Goal: Task Accomplishment & Management: Complete application form

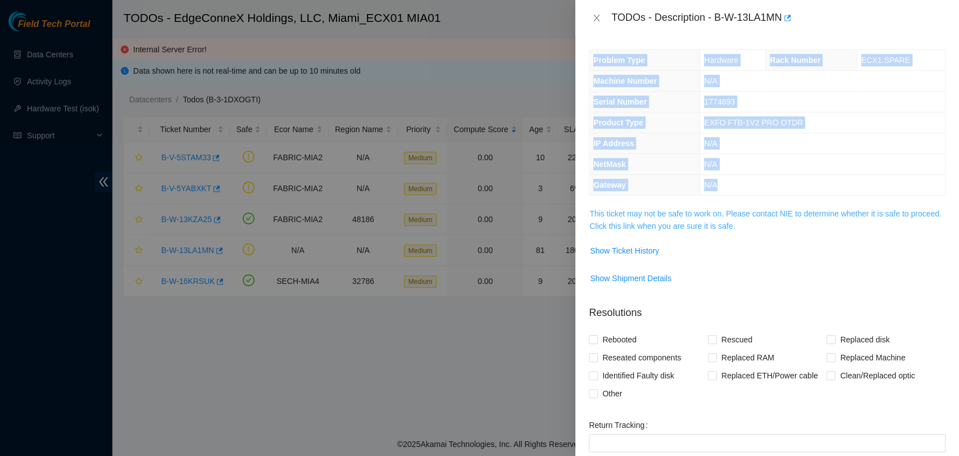
click at [732, 209] on link "This ticket may not be safe to work on. Please contact NIE to determine whether…" at bounding box center [766, 219] width 352 height 21
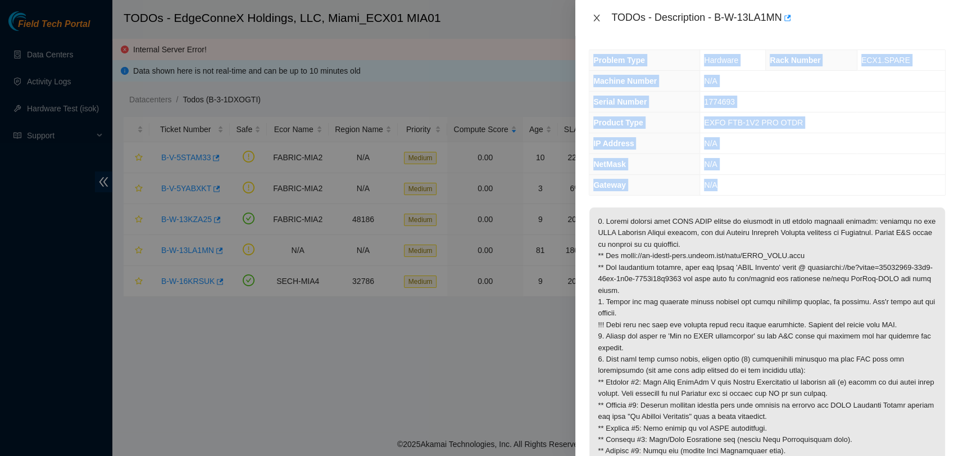
click at [593, 17] on icon "close" at bounding box center [596, 17] width 9 height 9
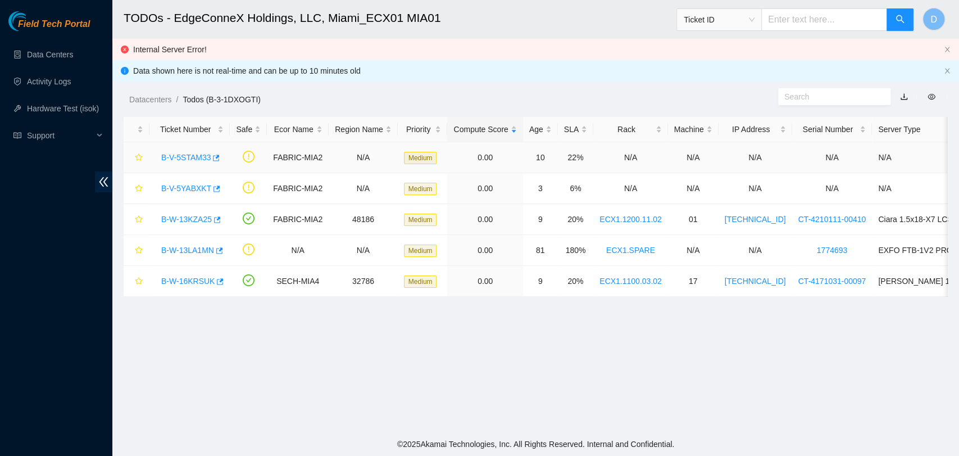
click at [206, 158] on link "B-V-5STAM33" at bounding box center [185, 157] width 49 height 9
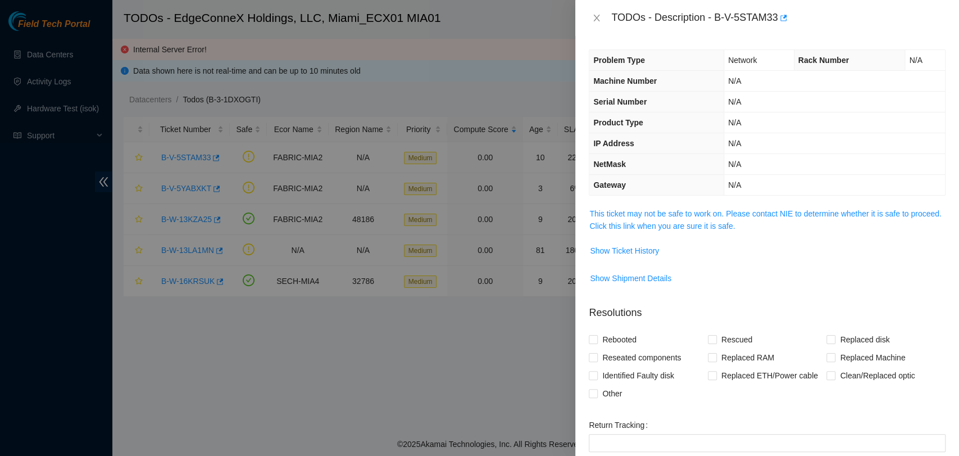
click at [780, 220] on span "This ticket may not be safe to work on. Please contact NIE to determine whether…" at bounding box center [768, 219] width 356 height 25
click at [782, 213] on link "This ticket may not be safe to work on. Please contact NIE to determine whether…" at bounding box center [766, 219] width 352 height 21
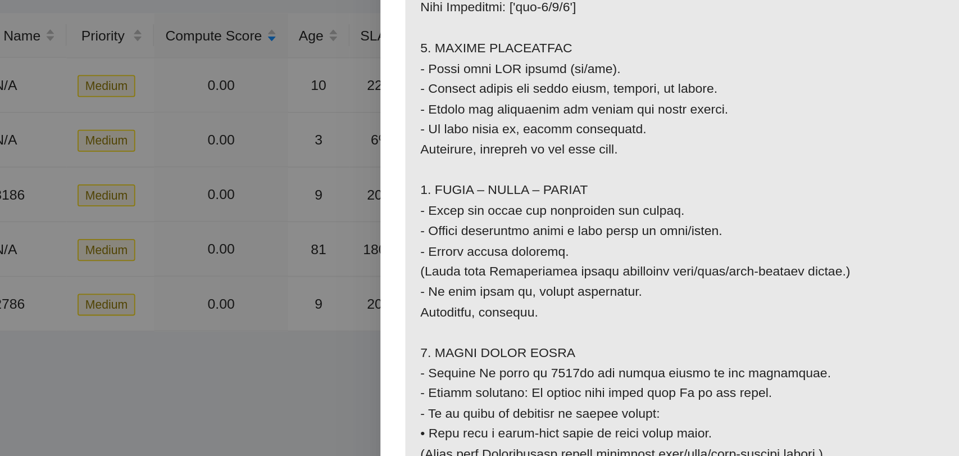
scroll to position [813, 0]
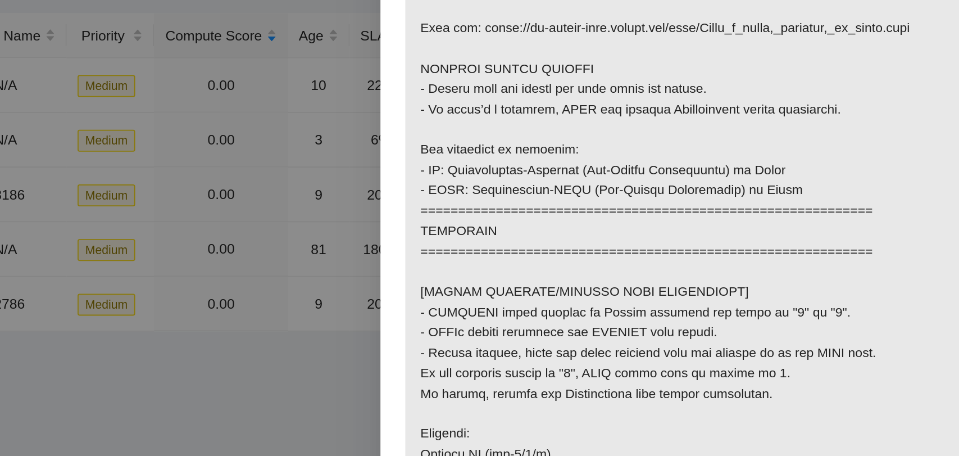
scroll to position [0, 0]
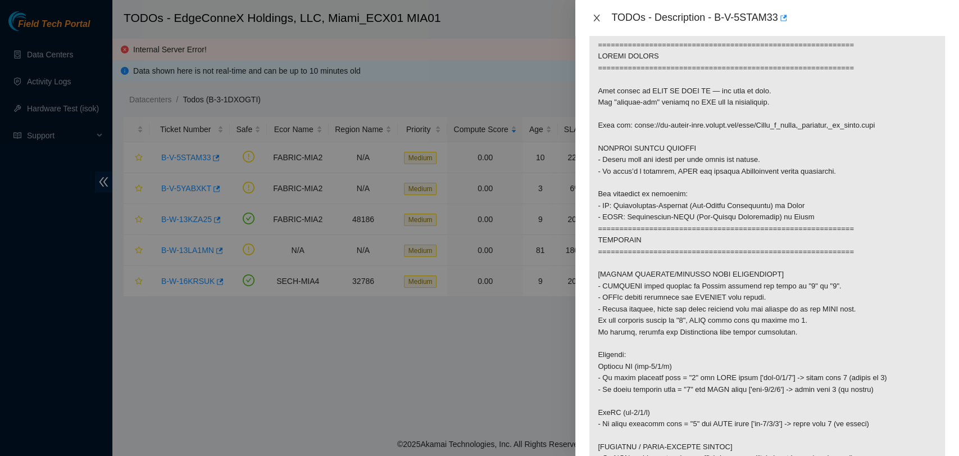
click at [597, 20] on icon "close" at bounding box center [596, 17] width 9 height 9
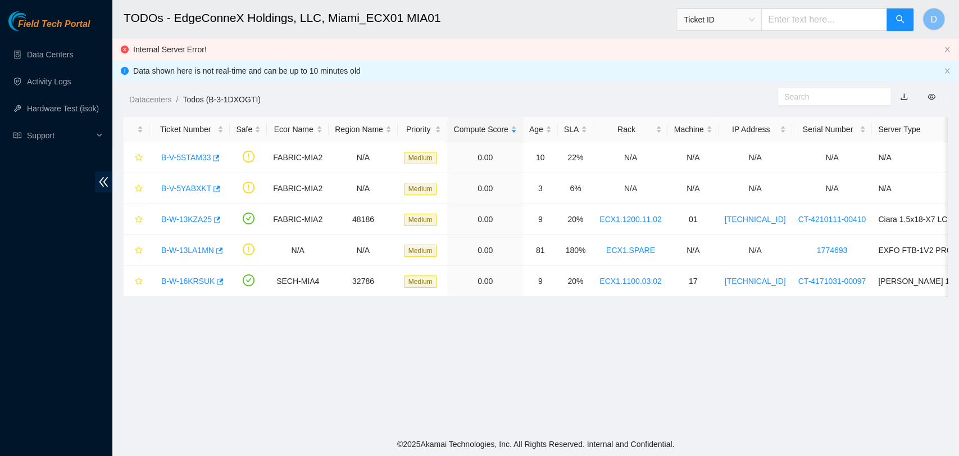
scroll to position [184, 0]
drag, startPoint x: 157, startPoint y: 157, endPoint x: 409, endPoint y: 167, distance: 252.0
click at [409, 167] on tr "B-V-5STAM33 FABRIC-MIA2 N/A Medium 0.00 10 22% N/A N/A N/A N/A N/A" at bounding box center [631, 157] width 1015 height 31
copy tr "B-V-5STAM33 FABRIC-MIA2 N/A Medium"
click at [198, 151] on div "B-V-5STAM33" at bounding box center [190, 157] width 68 height 18
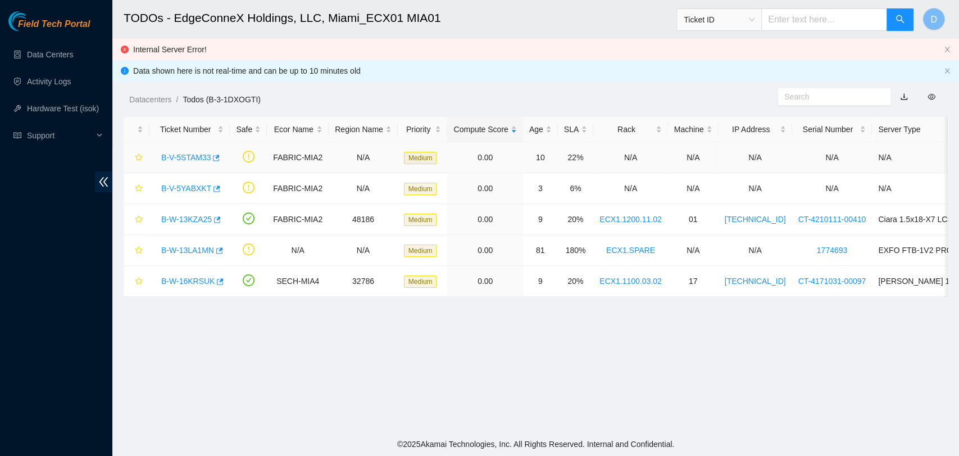
click at [198, 153] on link "B-V-5STAM33" at bounding box center [185, 157] width 49 height 9
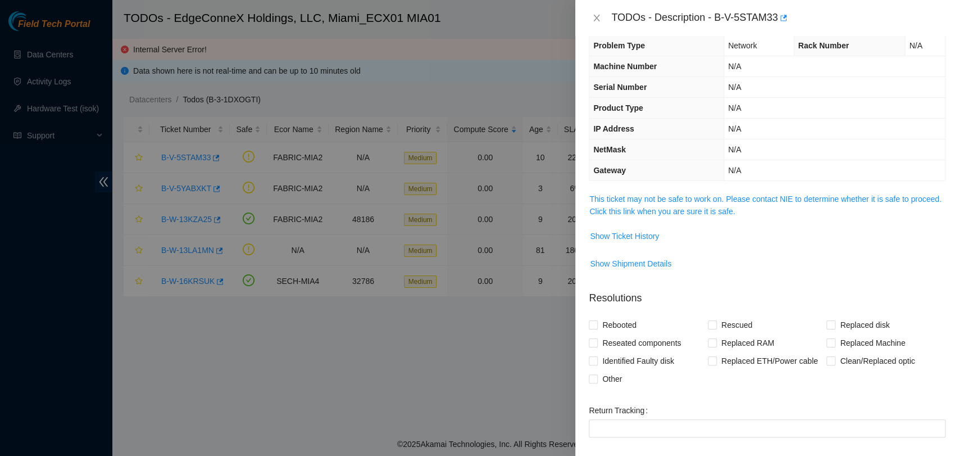
scroll to position [0, 0]
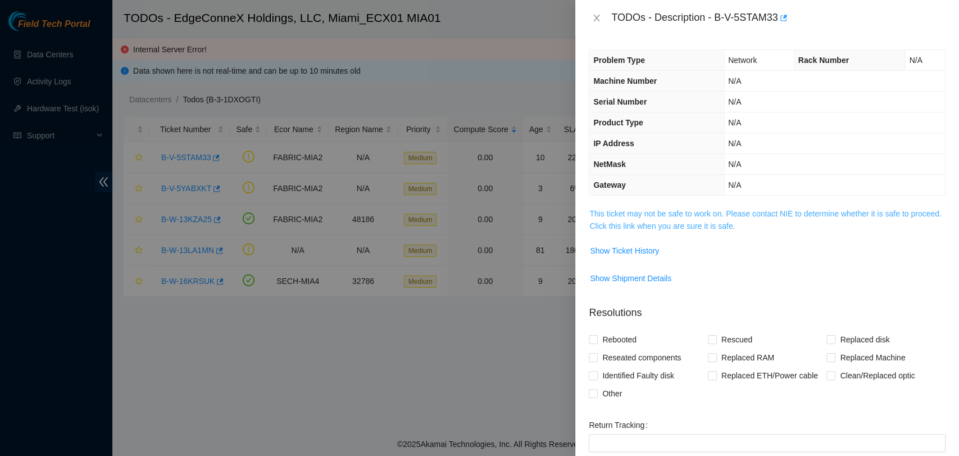
click at [758, 221] on link "This ticket may not be safe to work on. Please contact NIE to determine whether…" at bounding box center [766, 219] width 352 height 21
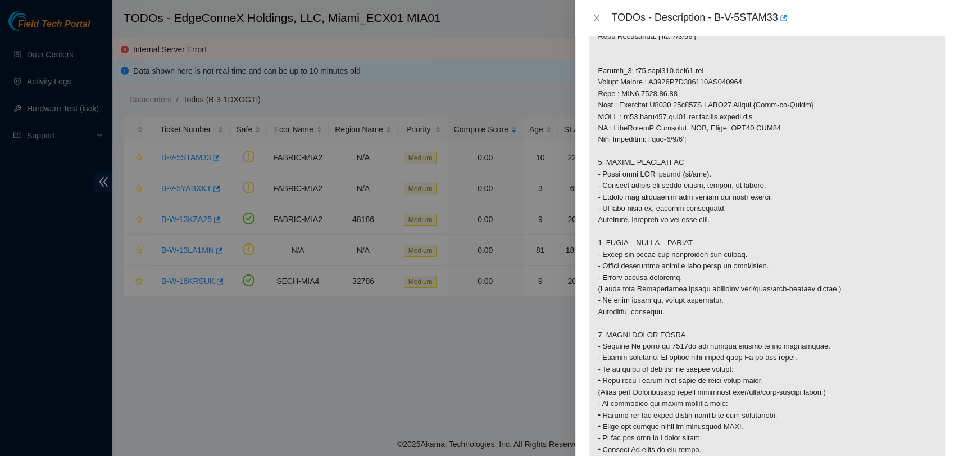
scroll to position [749, 0]
drag, startPoint x: 599, startPoint y: 185, endPoint x: 784, endPoint y: 210, distance: 187.1
click at [784, 210] on p at bounding box center [768, 29] width 356 height 1142
copy p "- Check port LED status (on/off). - Inspect cables for sharp bends, pinches, or…"
click at [731, 216] on p at bounding box center [768, 29] width 356 height 1142
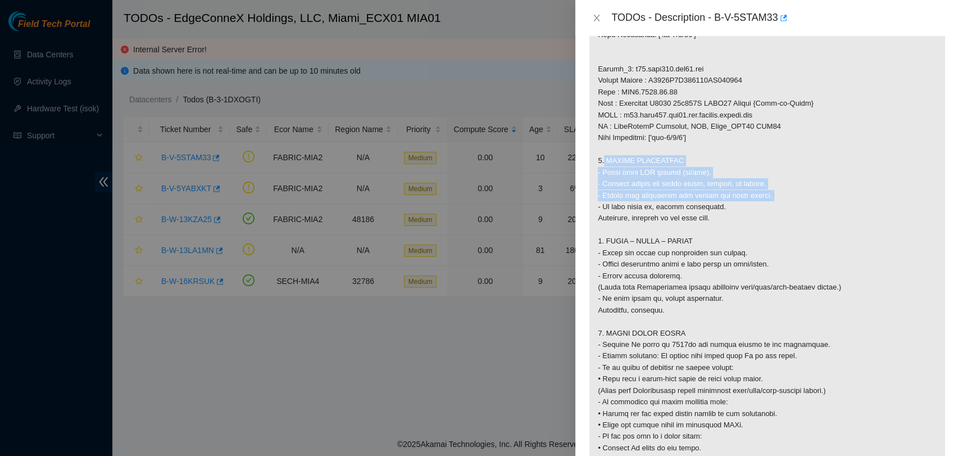
drag, startPoint x: 598, startPoint y: 171, endPoint x: 769, endPoint y: 206, distance: 174.5
click at [769, 206] on p at bounding box center [768, 29] width 356 height 1142
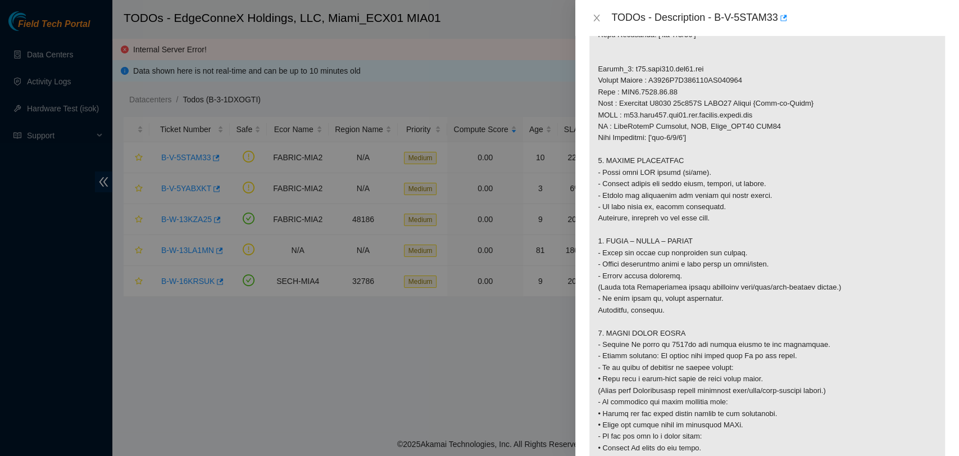
click at [769, 217] on p at bounding box center [768, 29] width 356 height 1142
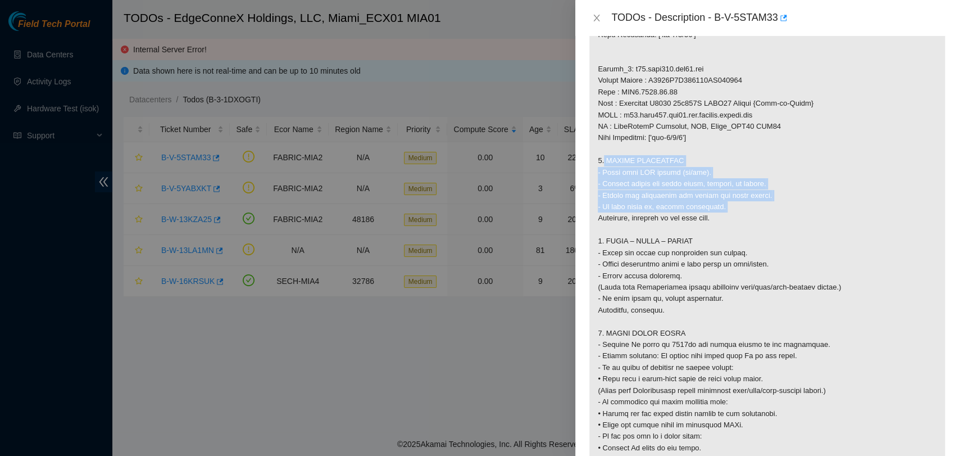
drag, startPoint x: 730, startPoint y: 216, endPoint x: 595, endPoint y: 173, distance: 141.8
click at [595, 173] on p at bounding box center [768, 29] width 356 height 1142
copy p "1. VISUAL INSPECTION - Check port LED status (on/off). - Inspect cables for sha…"
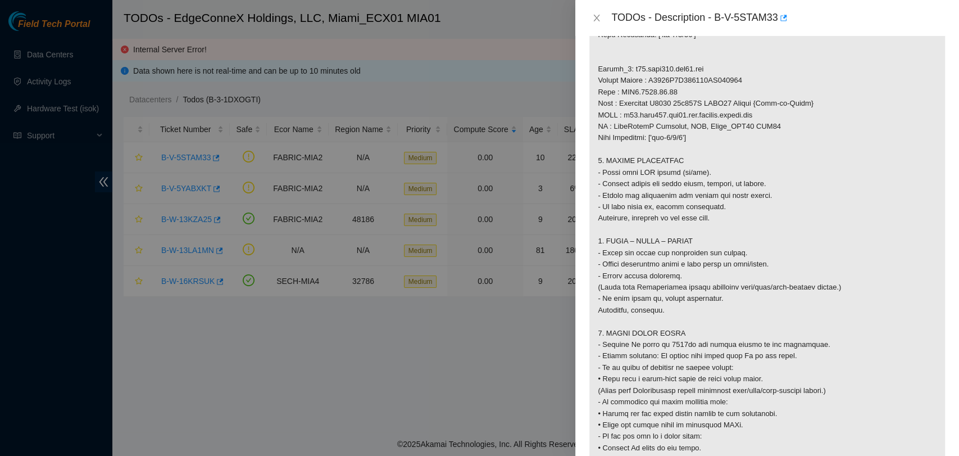
click at [643, 262] on p at bounding box center [768, 29] width 356 height 1142
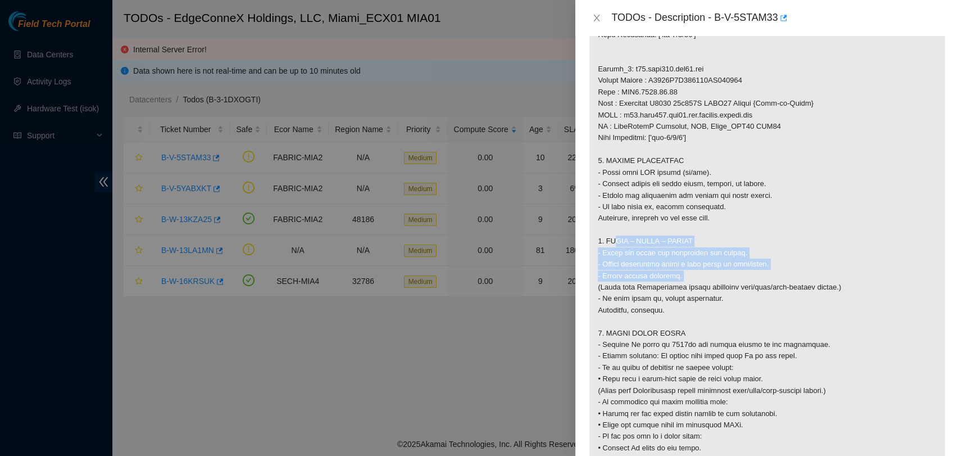
drag, startPoint x: 605, startPoint y: 251, endPoint x: 751, endPoint y: 291, distance: 151.5
click at [751, 291] on p at bounding box center [768, 29] width 356 height 1142
copy p "SCOPE – CLEAN – RESEAT - Scope and clean all connectors and optics. - Reseat co…"
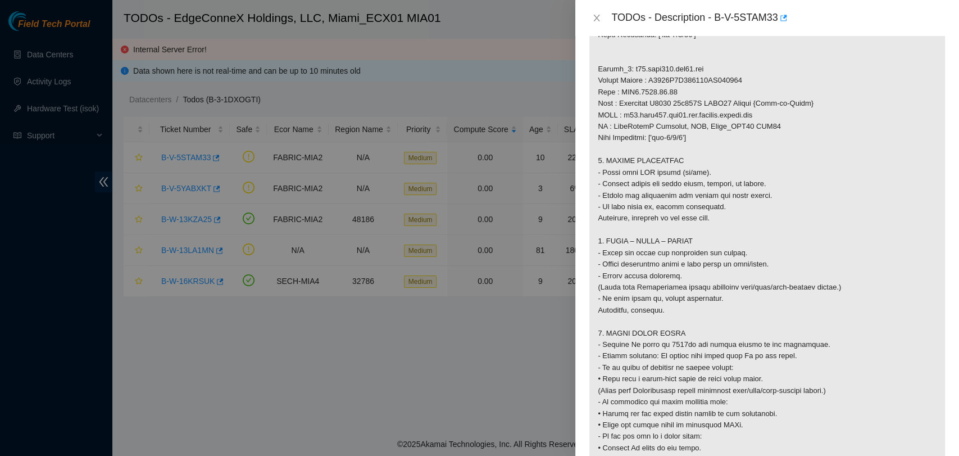
click at [853, 361] on p at bounding box center [768, 29] width 356 height 1142
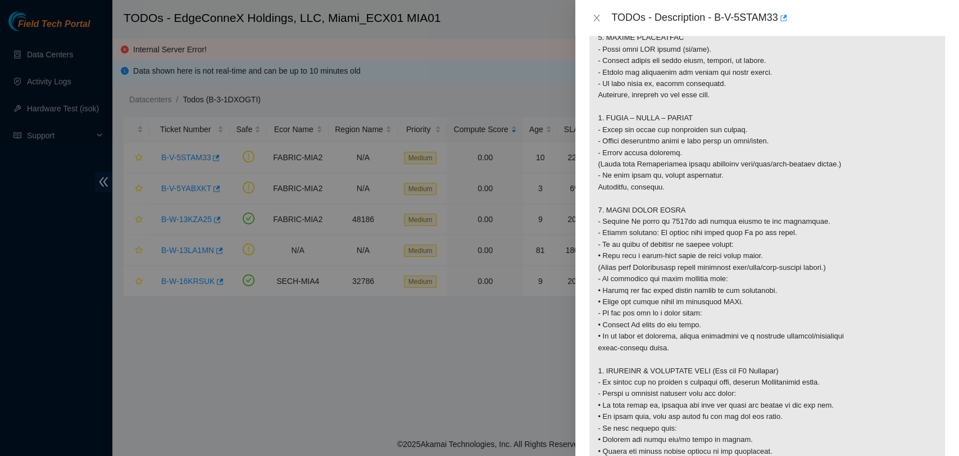
scroll to position [874, 0]
drag, startPoint x: 597, startPoint y: 228, endPoint x: 829, endPoint y: 228, distance: 231.6
copy p "- Measure Rx power at 1310nm and record values in the resolution."
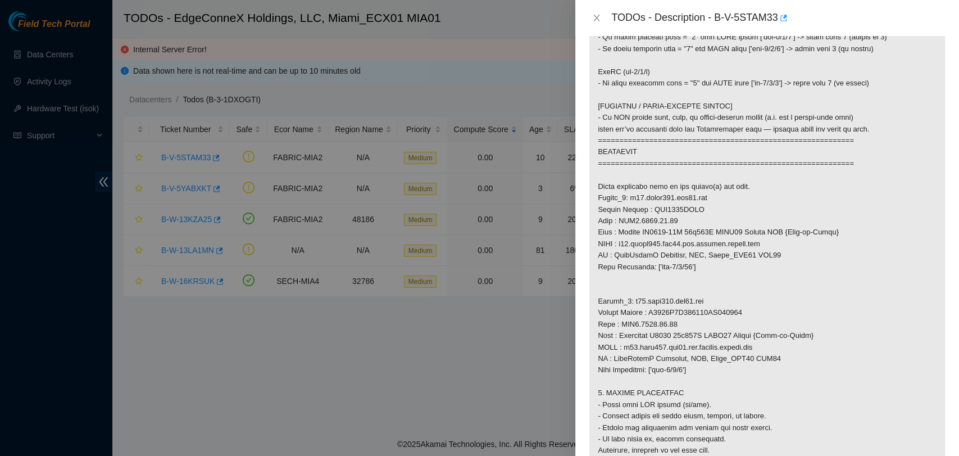
scroll to position [499, 0]
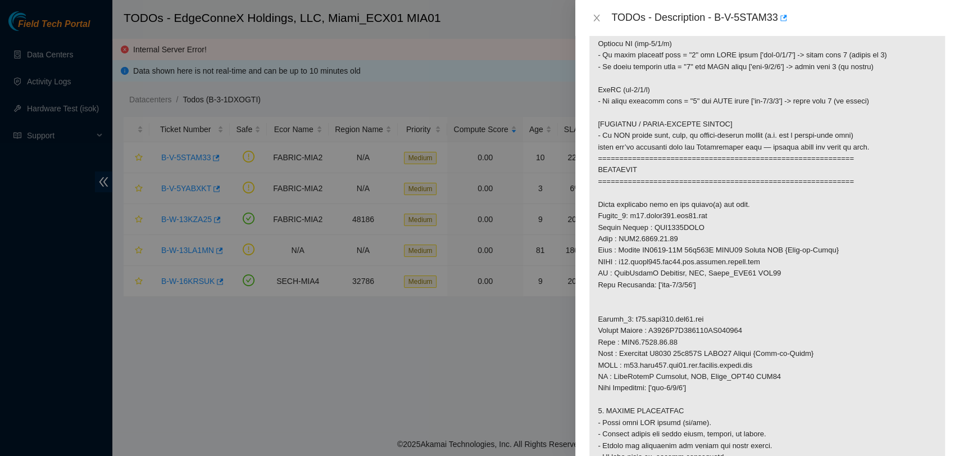
click at [630, 329] on p at bounding box center [768, 279] width 356 height 1142
drag, startPoint x: 631, startPoint y: 328, endPoint x: 658, endPoint y: 327, distance: 26.4
click at [668, 327] on p at bounding box center [768, 279] width 356 height 1142
drag, startPoint x: 627, startPoint y: 329, endPoint x: 727, endPoint y: 350, distance: 101.5
click at [727, 350] on p at bounding box center [768, 279] width 356 height 1142
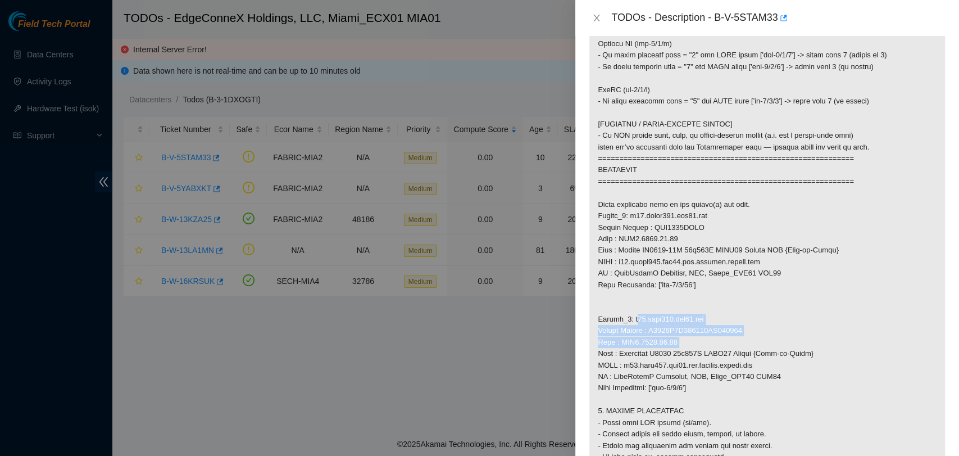
copy p "r01.leaf102.mia02.fab Serial Number : R3250B2F155413AK301312 Rack : ECX1.1300.0…"
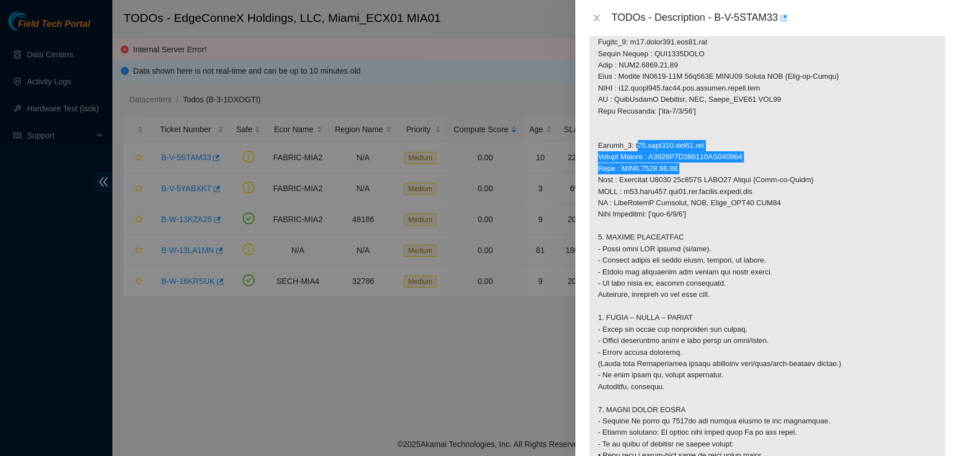
scroll to position [687, 0]
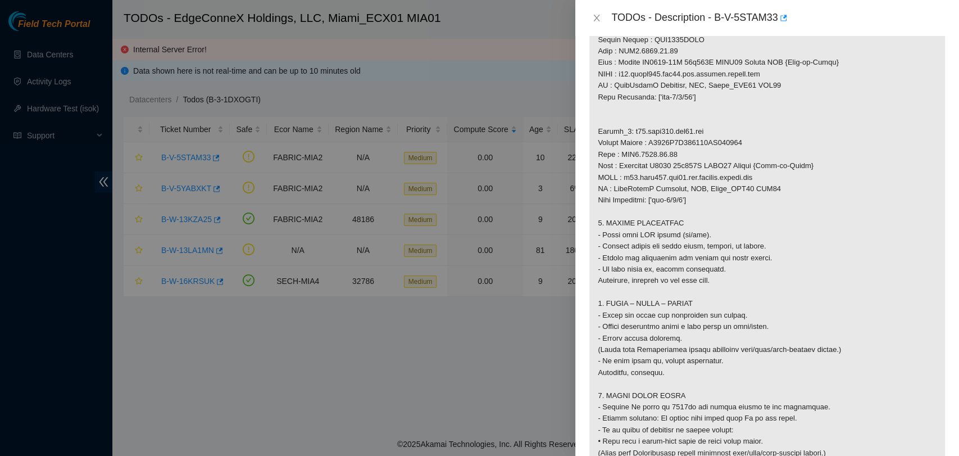
click at [701, 215] on p at bounding box center [768, 92] width 356 height 1142
drag, startPoint x: 691, startPoint y: 210, endPoint x: 596, endPoint y: 214, distance: 95.6
click at [596, 214] on p at bounding box center [768, 92] width 356 height 1142
copy p "Down Interface: ['eth-1/1/4']"
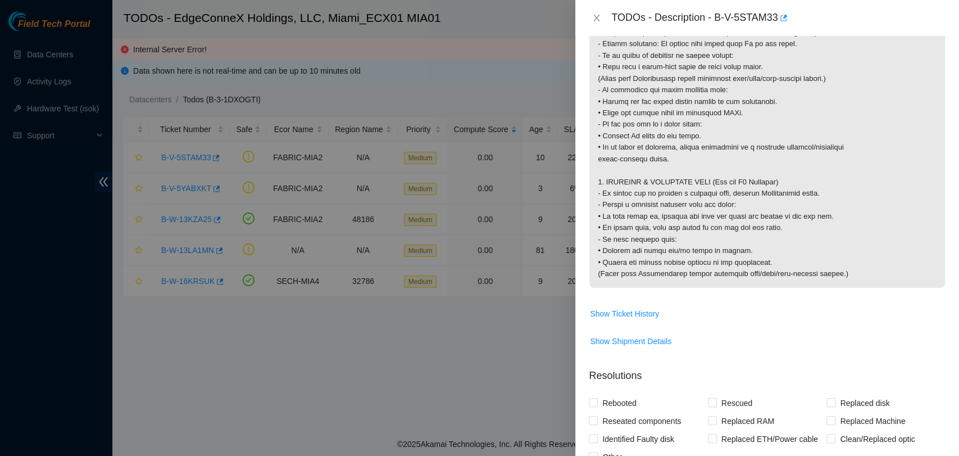
scroll to position [1061, 0]
drag, startPoint x: 596, startPoint y: 214, endPoint x: 835, endPoint y: 225, distance: 239.7
copy p "- Insert a loopback directly into the optic: • If link comes up, reverse the lo…"
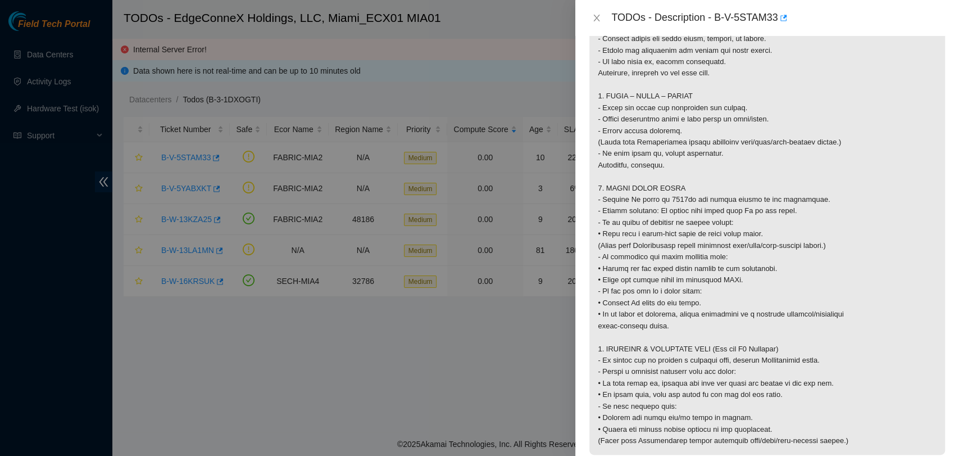
scroll to position [1186, 0]
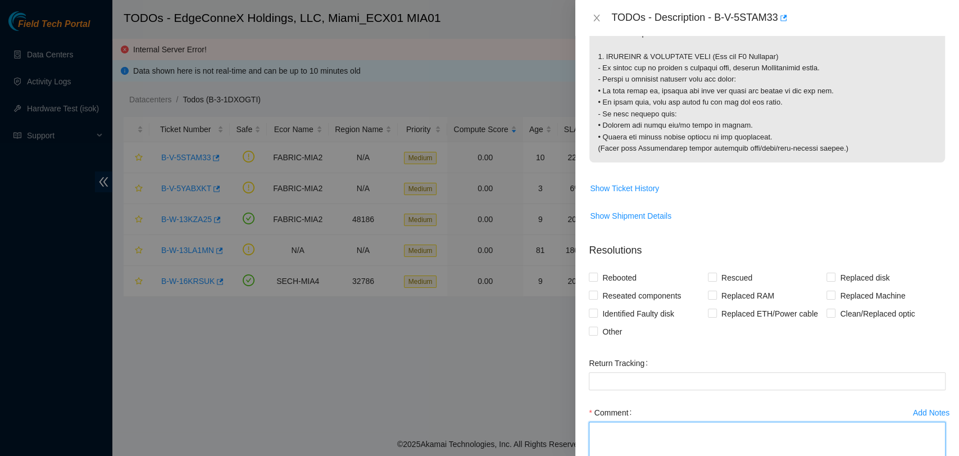
click at [642, 446] on textarea "Comment" at bounding box center [767, 443] width 357 height 43
paste textarea "Verified ticket is safe to work on YES NOCC Authorized: YES 1. VISUAL INSPECTIO…"
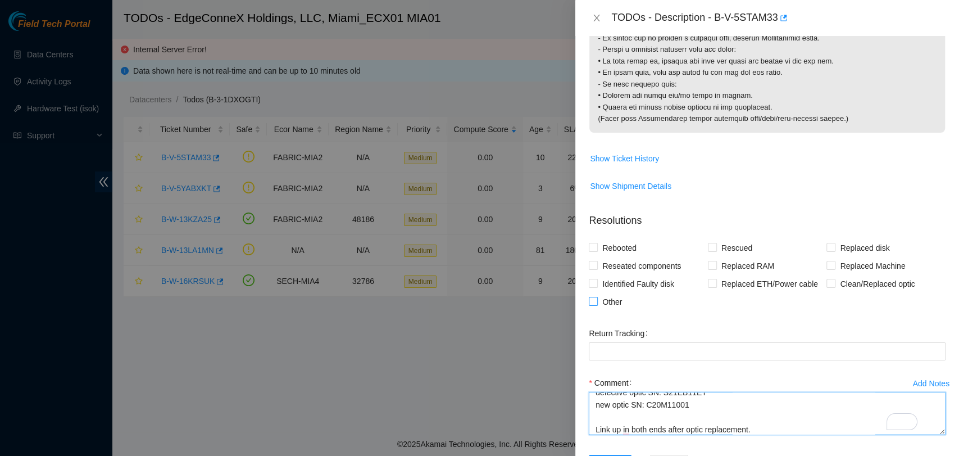
type textarea "Verified ticket is safe to work on YES NOCC Authorized: YES 1. VISUAL INSPECTIO…"
click at [595, 305] on input "Other" at bounding box center [593, 301] width 8 height 8
checkbox input "true"
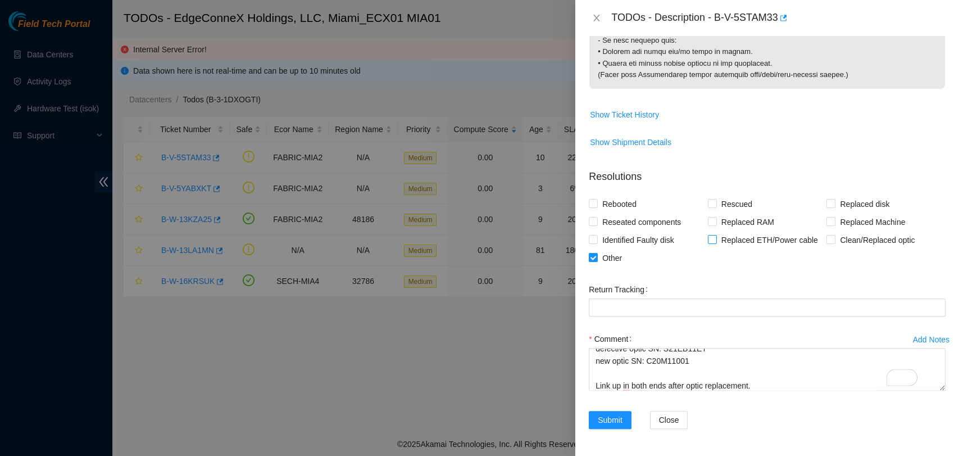
scroll to position [1291, 0]
click at [613, 414] on span "Submit" at bounding box center [610, 420] width 25 height 12
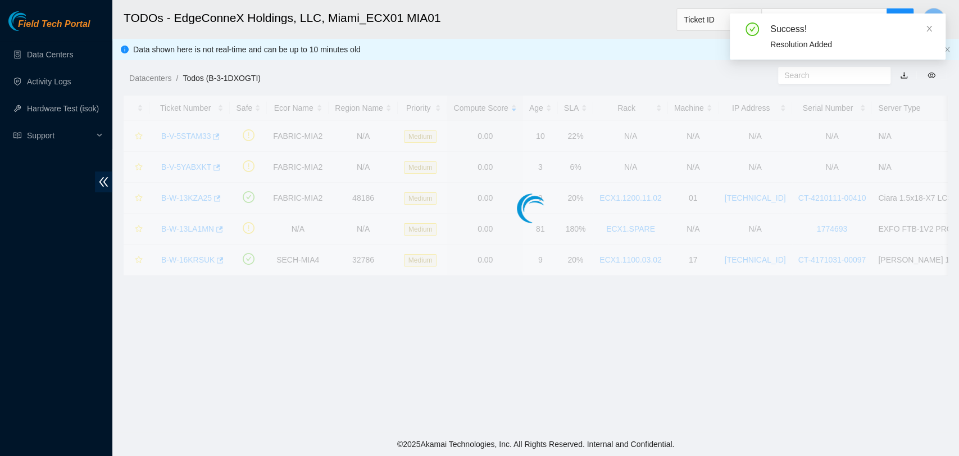
scroll to position [194, 0]
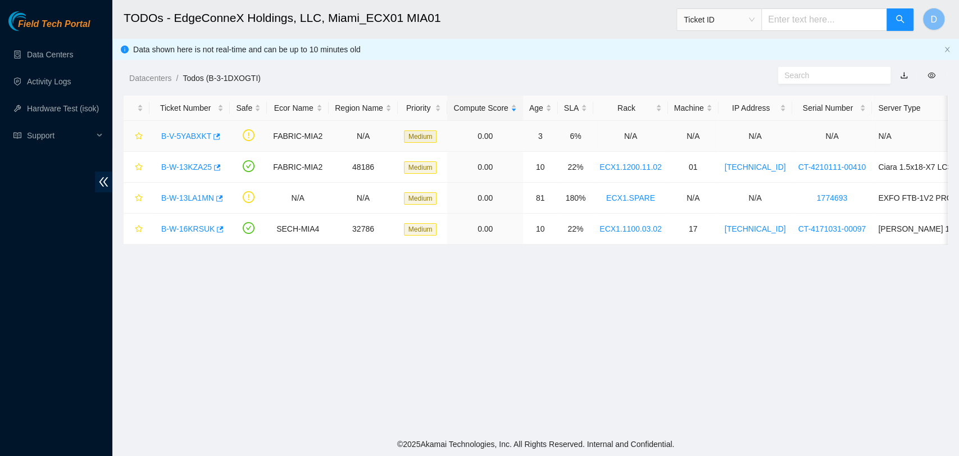
click at [171, 133] on link "B-V-5YABXKT" at bounding box center [186, 136] width 50 height 9
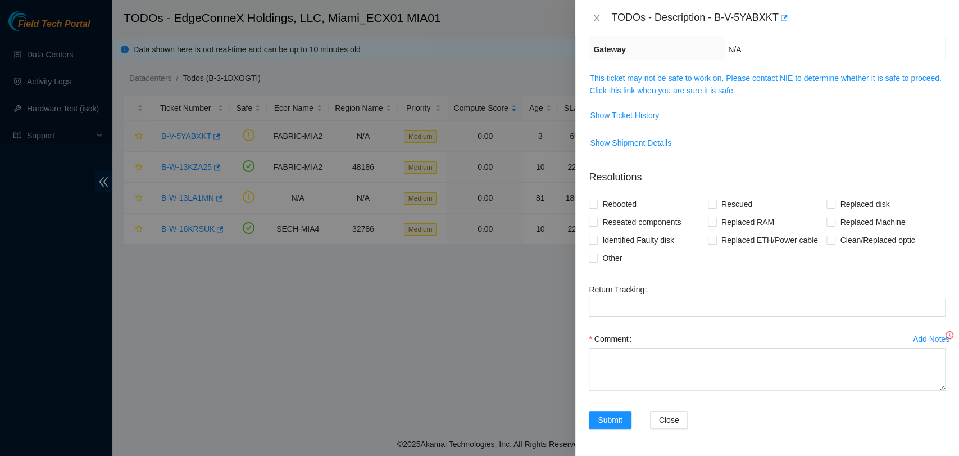
scroll to position [135, 0]
click at [678, 78] on link "This ticket may not be safe to work on. Please contact NIE to determine whether…" at bounding box center [766, 84] width 352 height 21
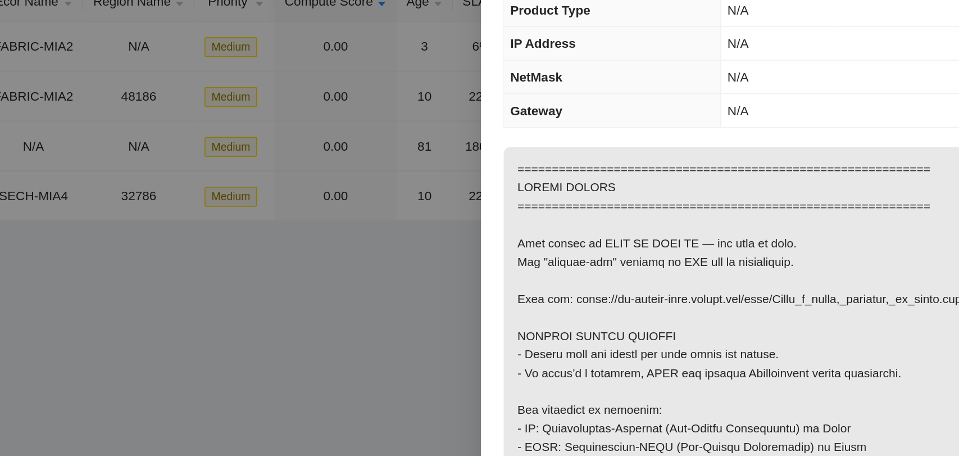
scroll to position [0, 0]
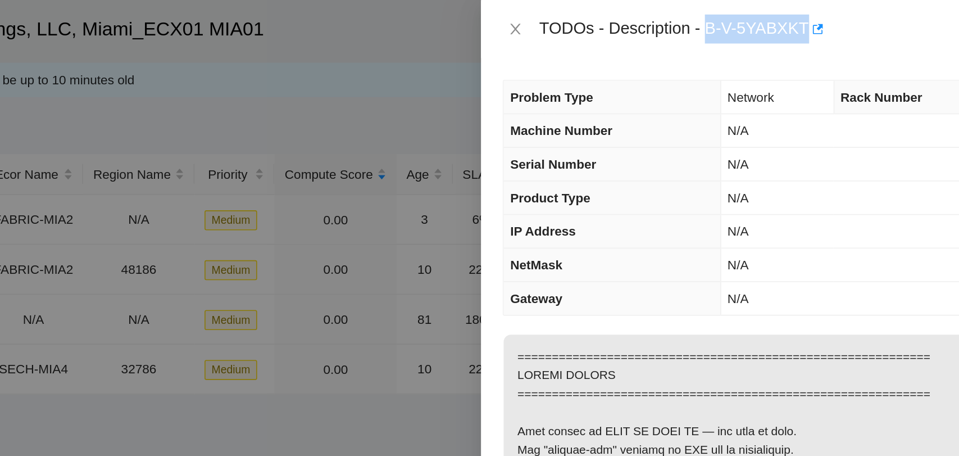
drag, startPoint x: 717, startPoint y: 16, endPoint x: 777, endPoint y: 28, distance: 61.9
click at [777, 28] on div "TODOs - Description - B-V-5YABXKT" at bounding box center [768, 18] width 384 height 36
copy div "B-V-5YABXKT"
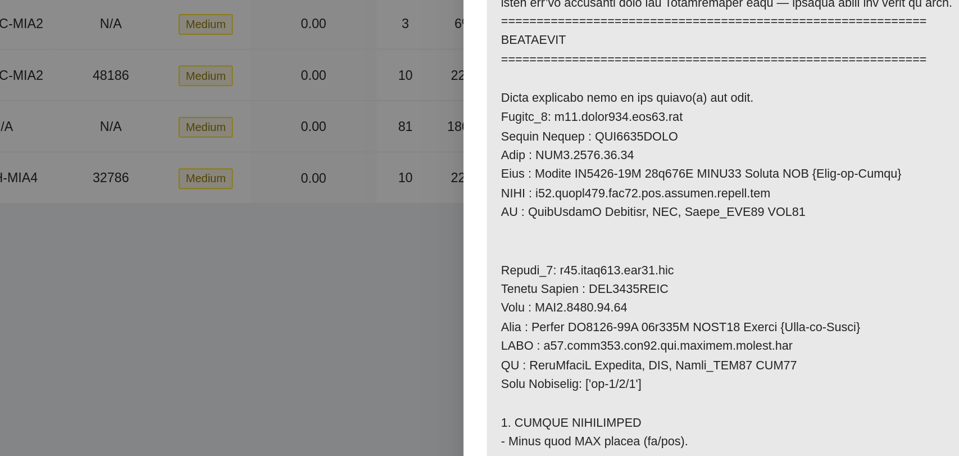
scroll to position [526, 0]
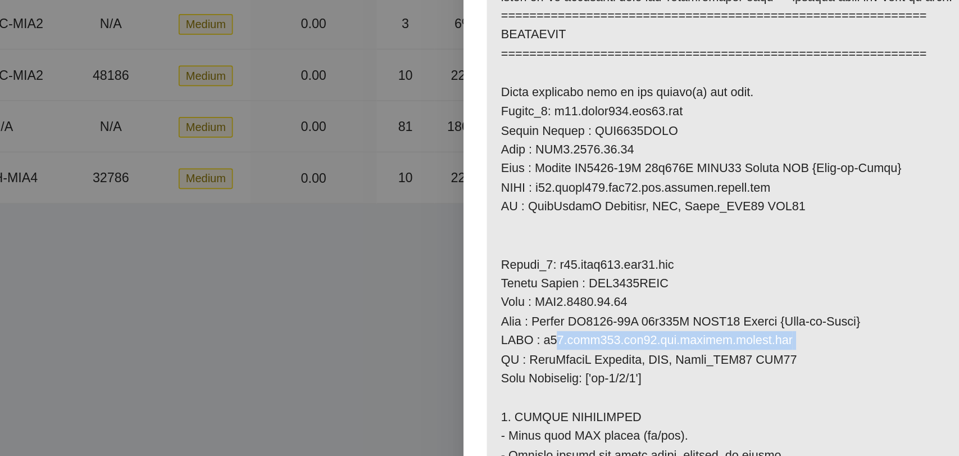
drag, startPoint x: 622, startPoint y: 337, endPoint x: 771, endPoint y: 341, distance: 149.0
click at [771, 341] on p at bounding box center [768, 246] width 356 height 1130
copy p "r04.leaf102.mia02.fab.netarch.akamai.com"
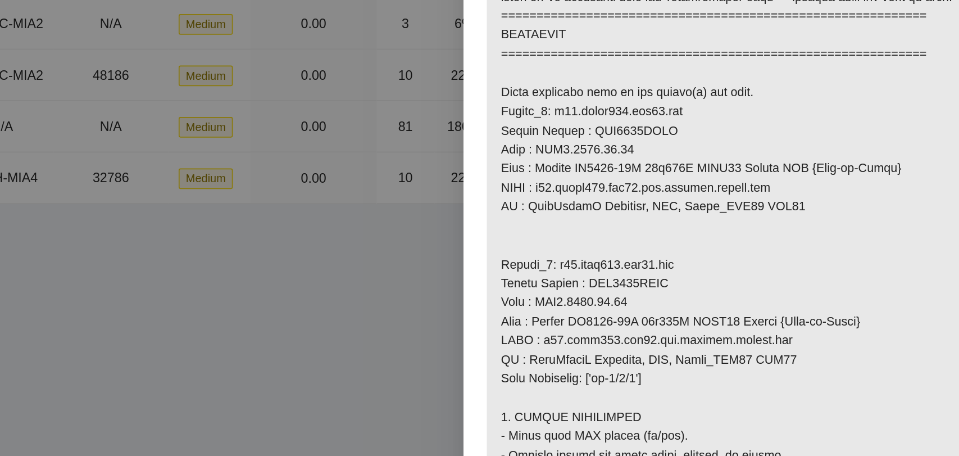
click at [700, 357] on p at bounding box center [768, 246] width 356 height 1130
drag, startPoint x: 619, startPoint y: 316, endPoint x: 677, endPoint y: 314, distance: 57.9
click at [677, 314] on p at bounding box center [768, 246] width 356 height 1130
drag, startPoint x: 655, startPoint y: 361, endPoint x: 682, endPoint y: 365, distance: 27.3
click at [682, 365] on p at bounding box center [768, 246] width 356 height 1130
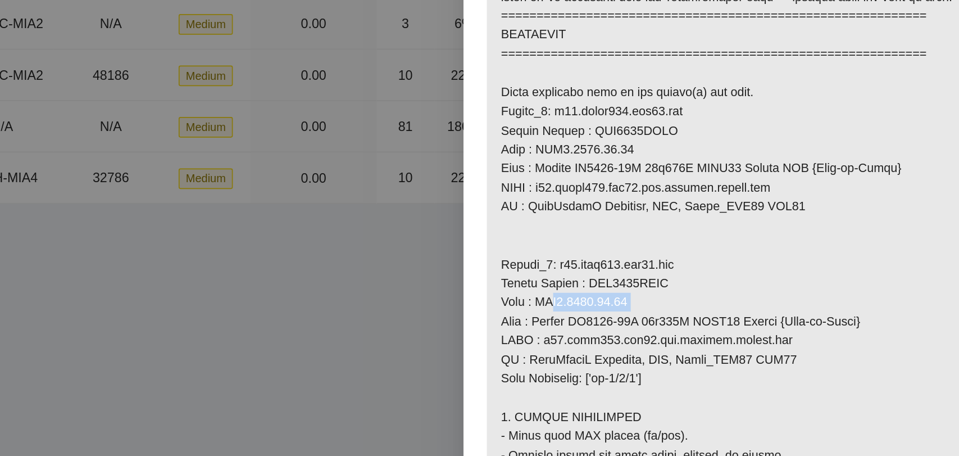
drag, startPoint x: 619, startPoint y: 314, endPoint x: 674, endPoint y: 319, distance: 55.9
click at [674, 320] on p at bounding box center [768, 246] width 356 height 1130
drag, startPoint x: 629, startPoint y: 201, endPoint x: 717, endPoint y: 199, distance: 88.3
click at [717, 199] on p at bounding box center [768, 246] width 356 height 1130
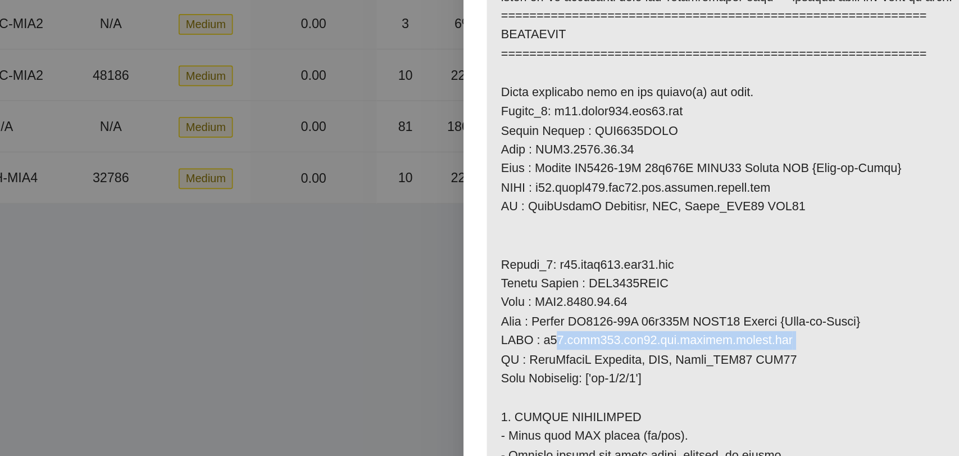
drag, startPoint x: 623, startPoint y: 338, endPoint x: 756, endPoint y: 336, distance: 133.2
click at [756, 336] on p at bounding box center [768, 246] width 356 height 1130
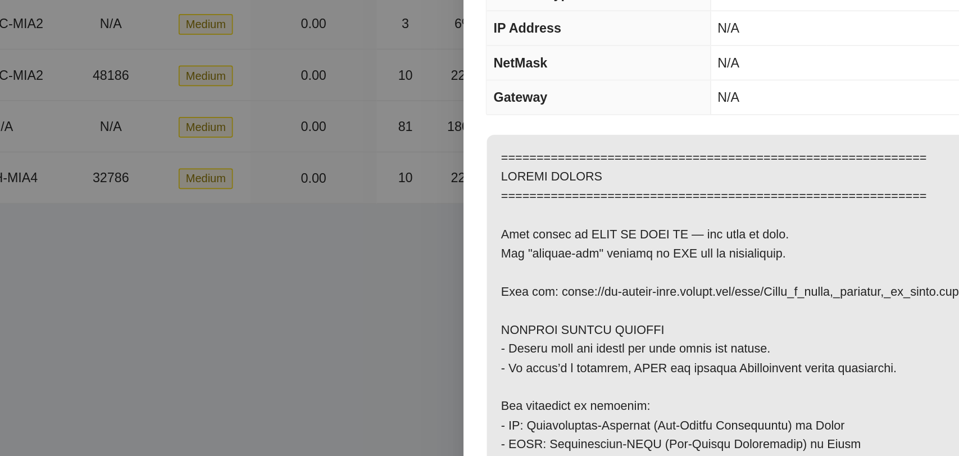
scroll to position [0, 0]
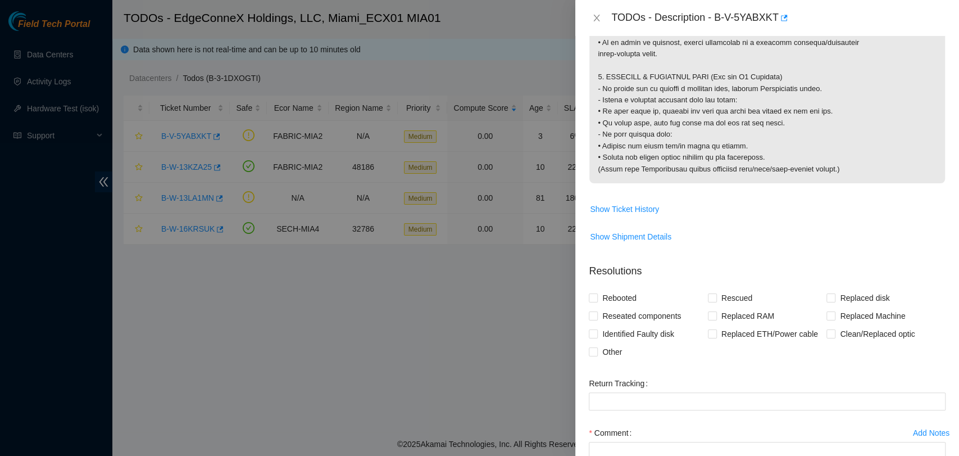
scroll to position [1270, 0]
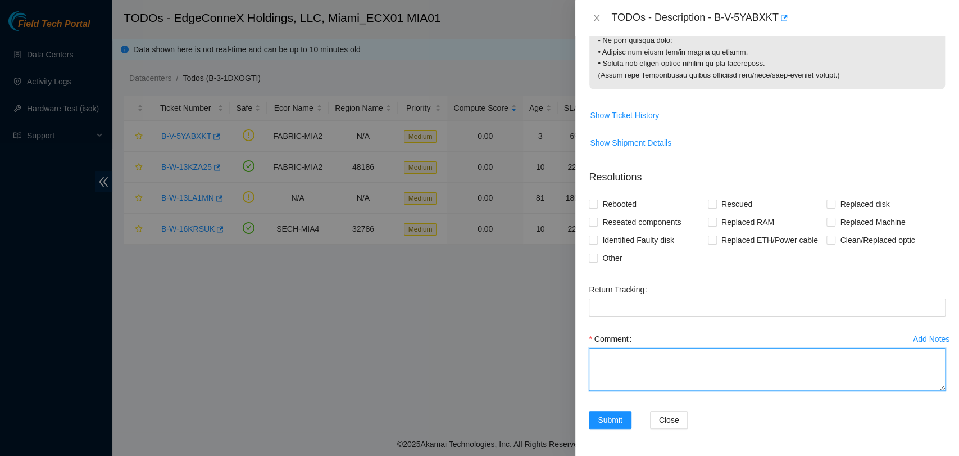
click at [646, 366] on textarea "Comment" at bounding box center [767, 369] width 357 height 43
paste textarea "Verified ticket is safe to work on YES NOCC Authorized: YES 1. VISUAL INSPECTIO…"
type textarea "Verified ticket is safe to work on YES NOCC Authorized: YES 1. VISUAL INSPECTIO…"
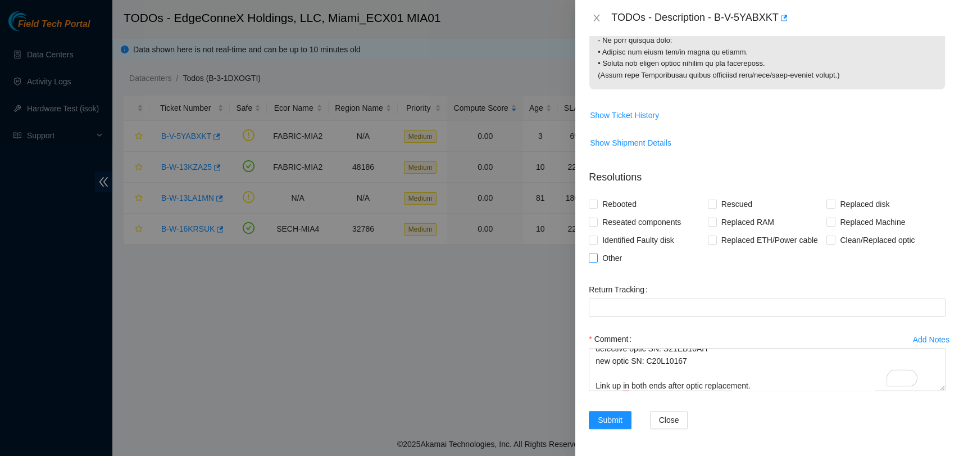
click at [599, 259] on span "Other" at bounding box center [612, 258] width 29 height 18
click at [597, 259] on input "Other" at bounding box center [593, 257] width 8 height 8
checkbox input "true"
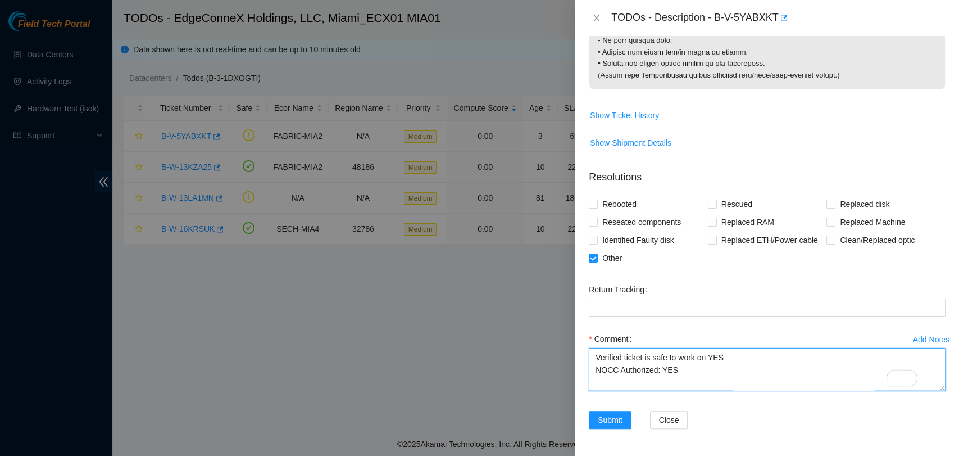
click at [626, 384] on textarea "Verified ticket is safe to work on YES NOCC Authorized: YES 1. VISUAL INSPECTIO…" at bounding box center [767, 369] width 357 height 43
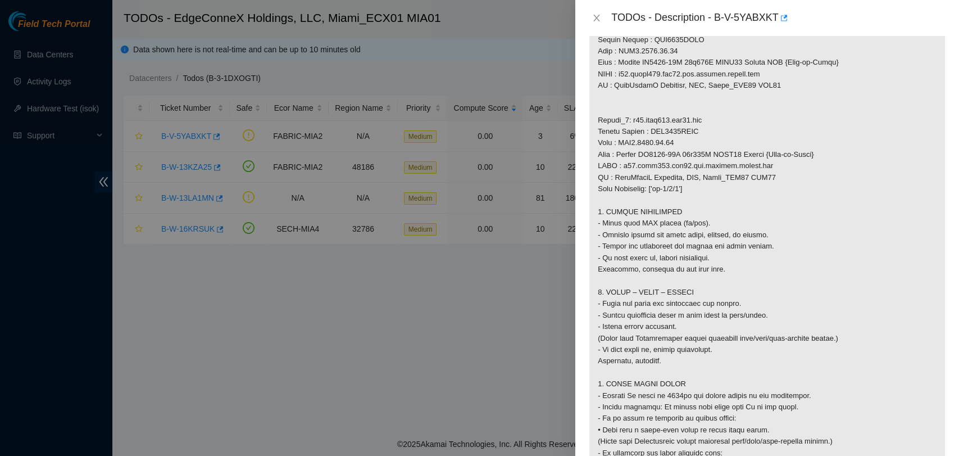
type textarea "Verified ticket is safe to work on YES NOCC Authorized: YES 1. VISUAL INSPECTIO…"
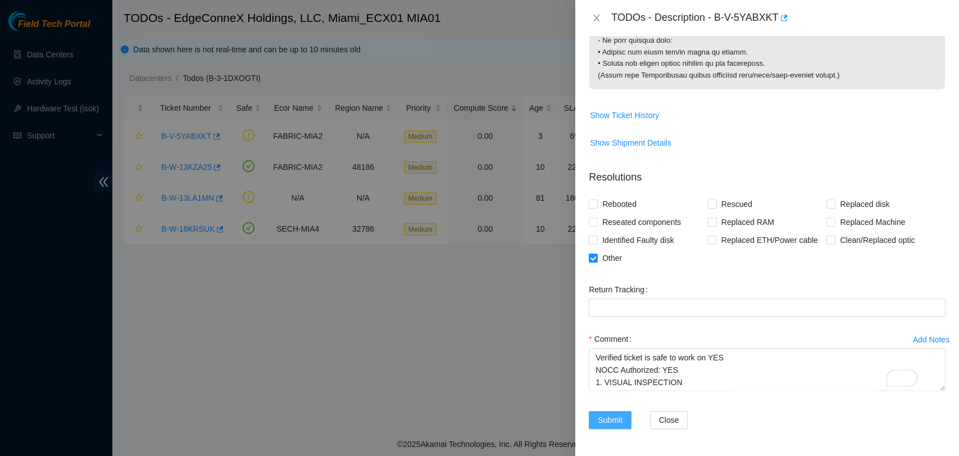
click at [619, 414] on span "Submit" at bounding box center [610, 420] width 25 height 12
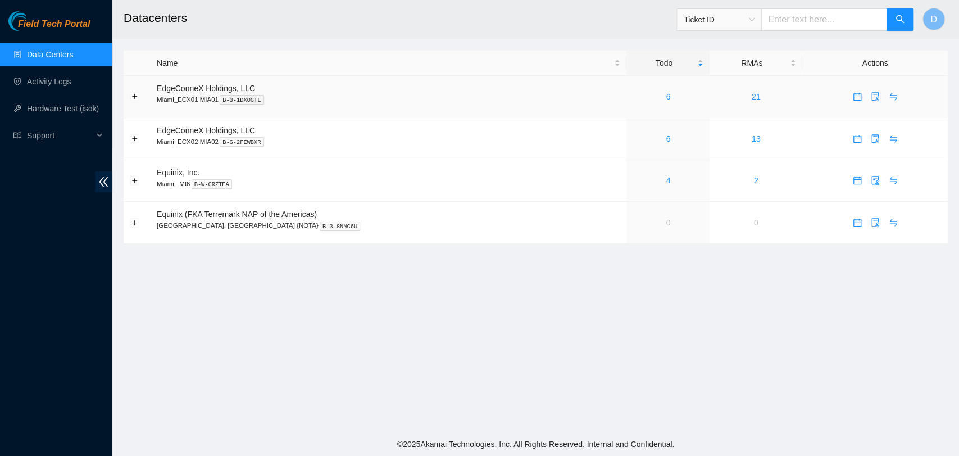
click at [633, 96] on div "6" at bounding box center [668, 96] width 71 height 12
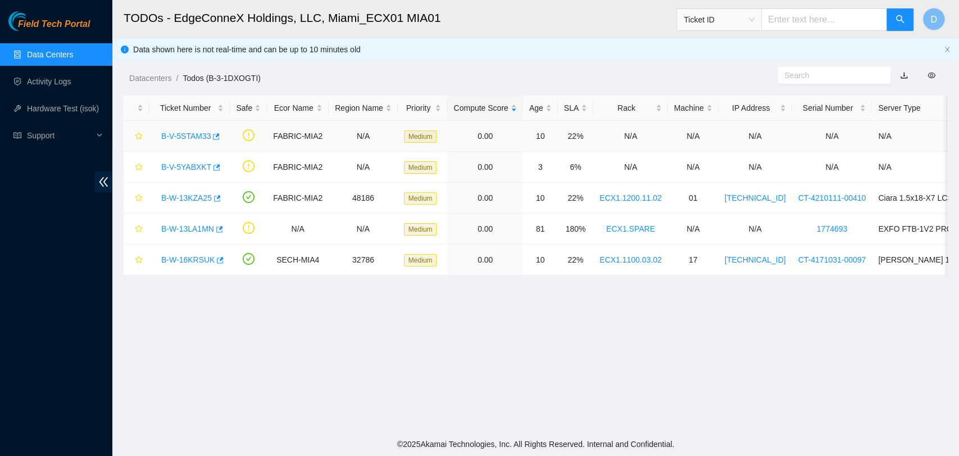
click at [176, 137] on link "B-V-5STAM33" at bounding box center [185, 136] width 49 height 9
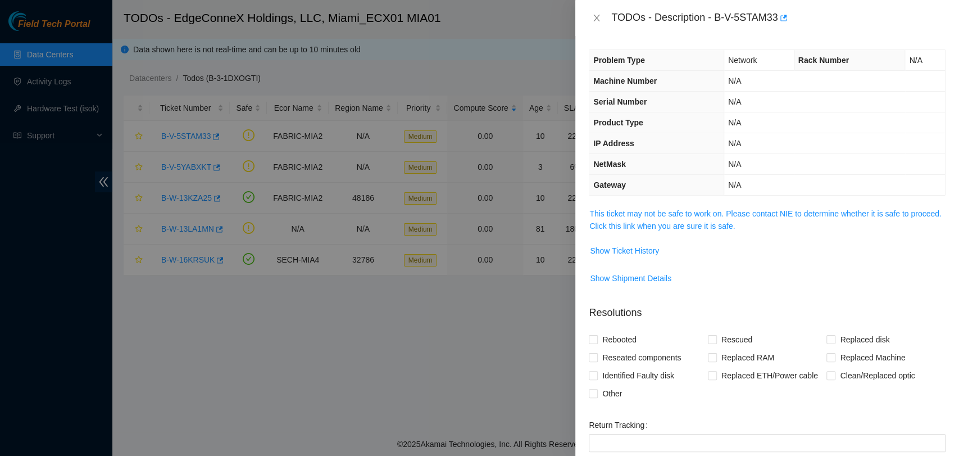
drag, startPoint x: 0, startPoint y: 0, endPoint x: 752, endPoint y: 230, distance: 786.5
click at [752, 230] on span "This ticket may not be safe to work on. Please contact NIE to determine whether…" at bounding box center [768, 219] width 356 height 25
click at [748, 221] on link "This ticket may not be safe to work on. Please contact NIE to determine whether…" at bounding box center [766, 219] width 352 height 21
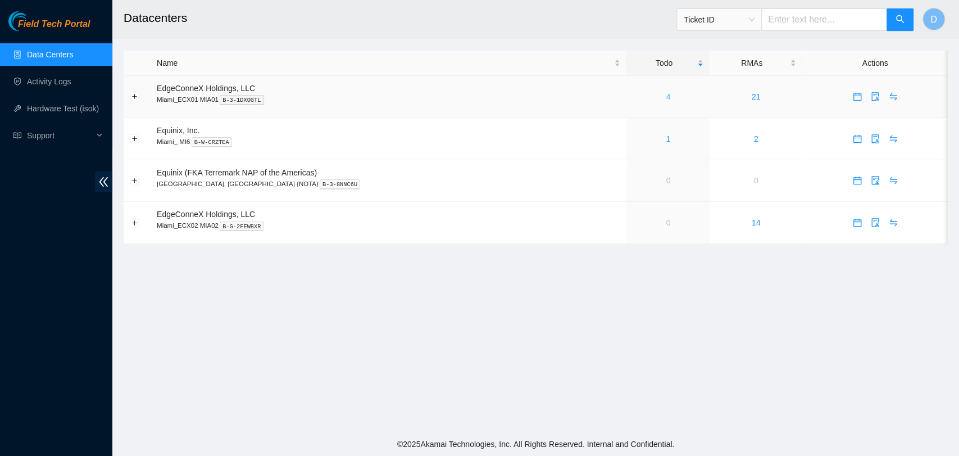
click at [666, 96] on link "4" at bounding box center [668, 96] width 4 height 9
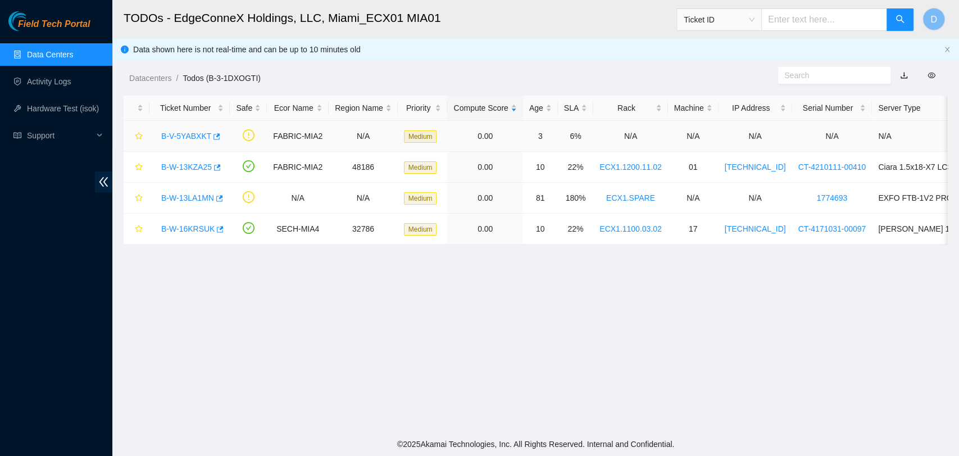
click at [189, 135] on link "B-V-5YABXKT" at bounding box center [186, 136] width 50 height 9
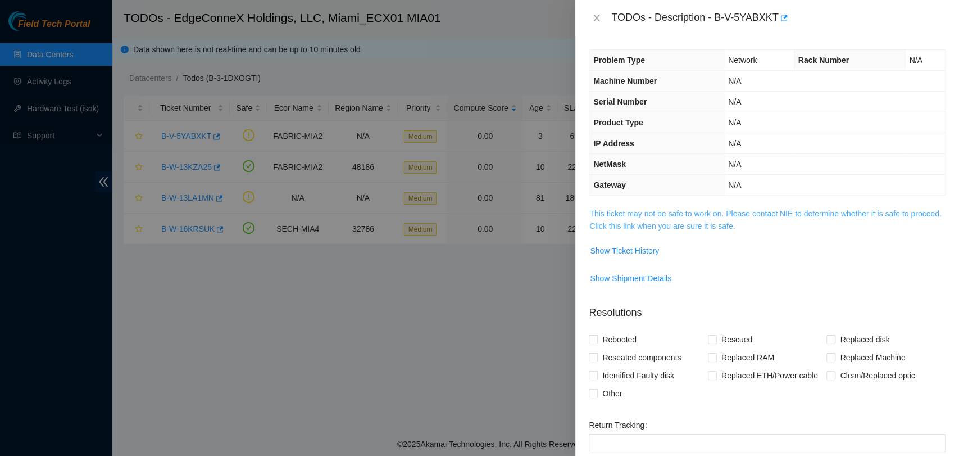
click at [643, 221] on link "This ticket may not be safe to work on. Please contact NIE to determine whether…" at bounding box center [766, 219] width 352 height 21
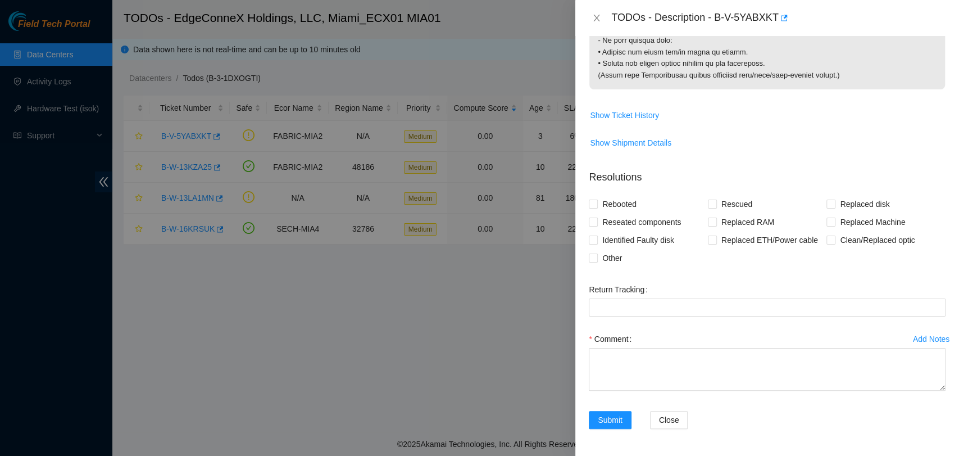
scroll to position [1270, 0]
click at [596, 253] on input "Other" at bounding box center [593, 257] width 8 height 8
checkbox input "true"
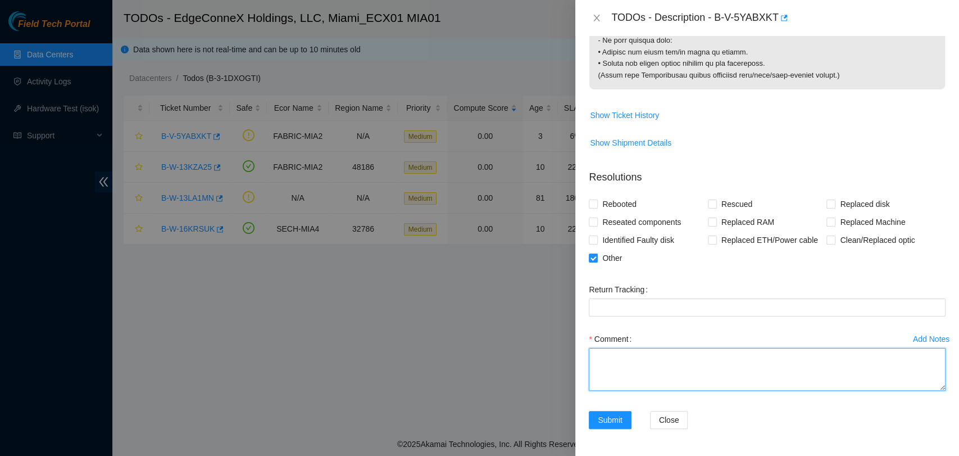
click at [618, 380] on textarea "Comment" at bounding box center [767, 369] width 357 height 43
paste textarea "Verified ticket is safe to work on YES NOCC Authorized: YES 1. VISUAL INSPECTIO…"
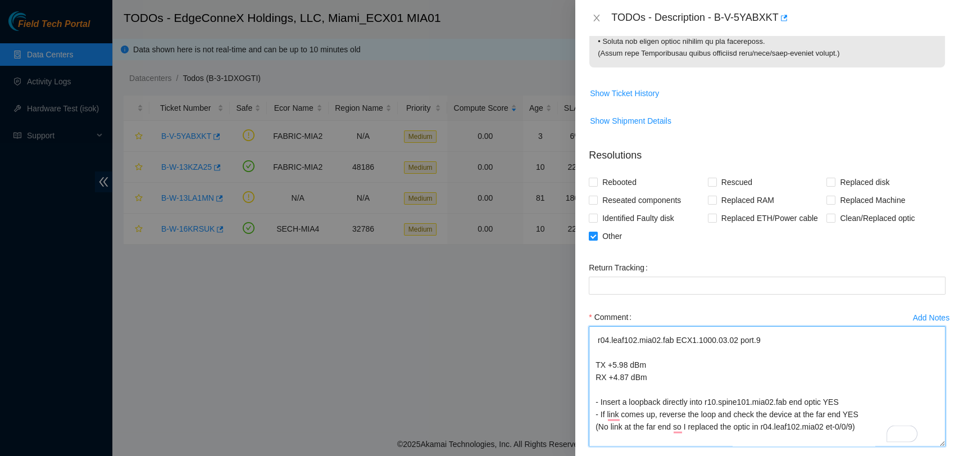
drag, startPoint x: 932, startPoint y: 388, endPoint x: 929, endPoint y: 466, distance: 77.7
click at [929, 455] on html "Field Tech Portal Data Centers Activity Logs Hardware Test (isok) Support TODOs…" at bounding box center [479, 228] width 959 height 456
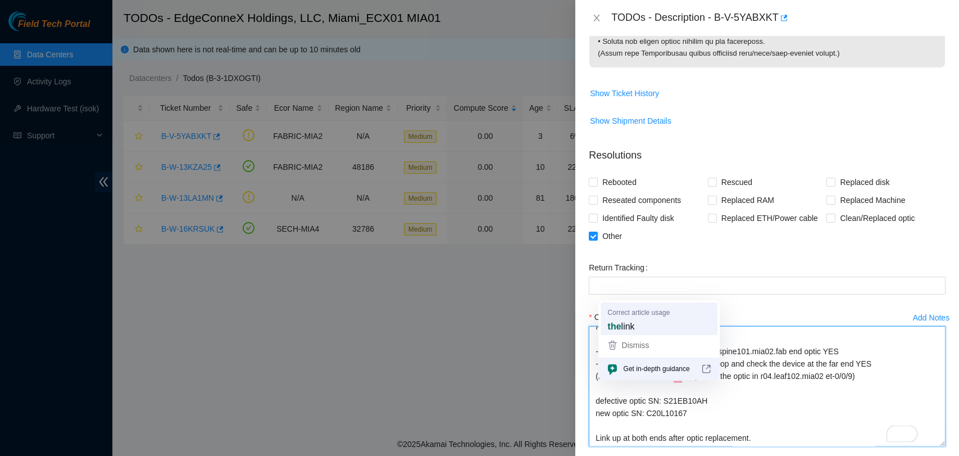
scroll to position [1358, 0]
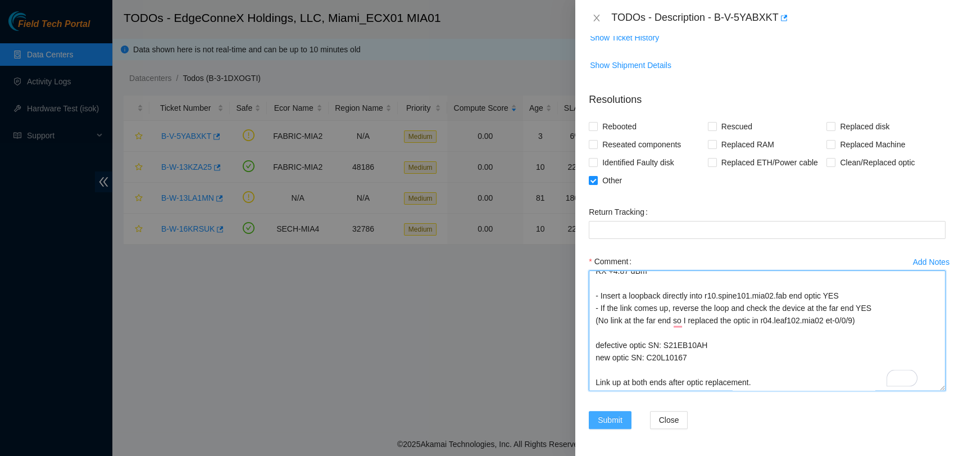
type textarea "Verified ticket is safe to work on YES NOCC Authorized: YES 1. VISUAL INSPECTIO…"
click at [598, 414] on span "Submit" at bounding box center [610, 420] width 25 height 12
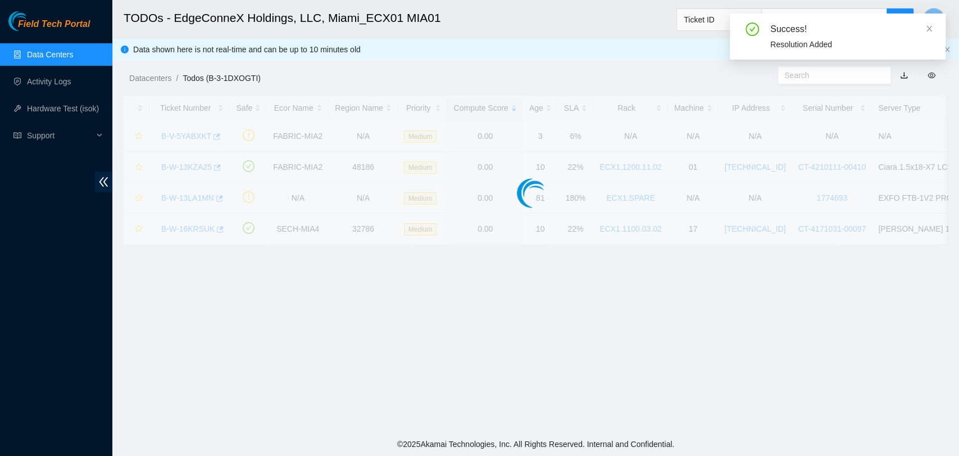
scroll to position [271, 0]
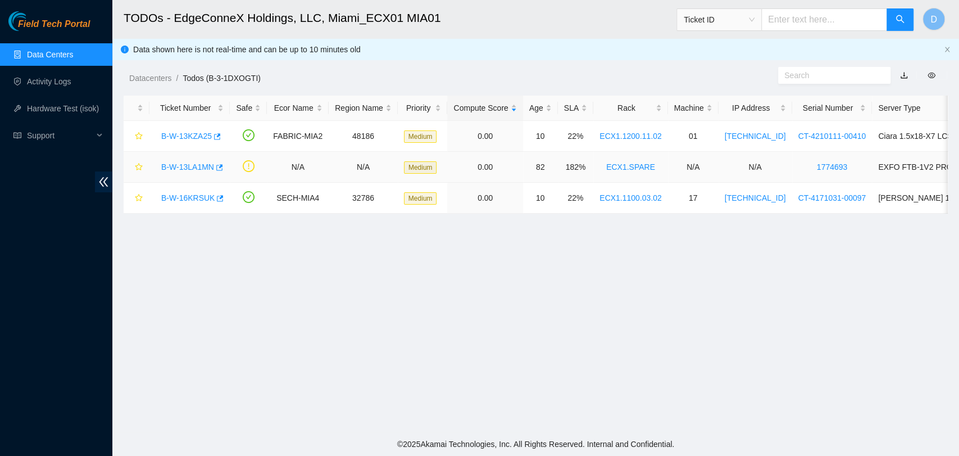
click at [188, 168] on link "B-W-13LA1MN" at bounding box center [187, 166] width 53 height 9
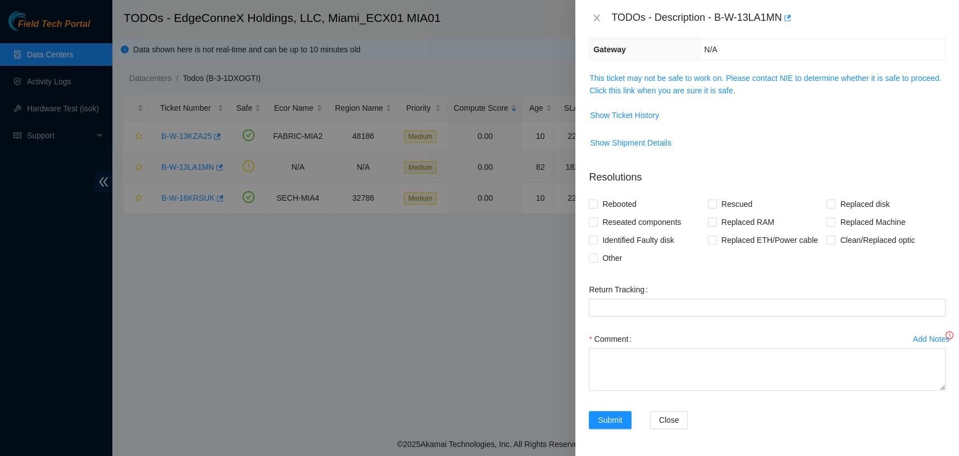
scroll to position [135, 0]
click at [658, 82] on link "This ticket may not be safe to work on. Please contact NIE to determine whether…" at bounding box center [766, 84] width 352 height 21
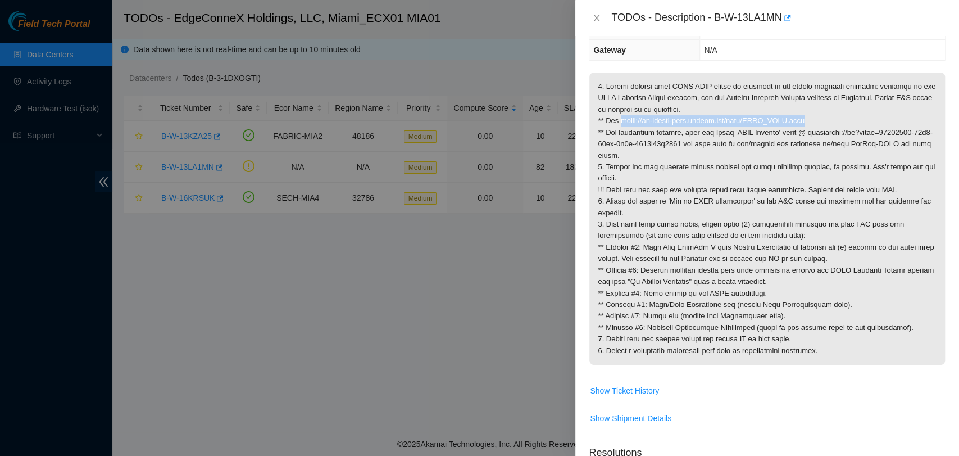
drag, startPoint x: 620, startPoint y: 121, endPoint x: 803, endPoint y: 123, distance: 182.7
click at [803, 123] on p at bounding box center [768, 219] width 356 height 292
copy p "[URL][DOMAIN_NAME]"
